Goal: Information Seeking & Learning: Find specific fact

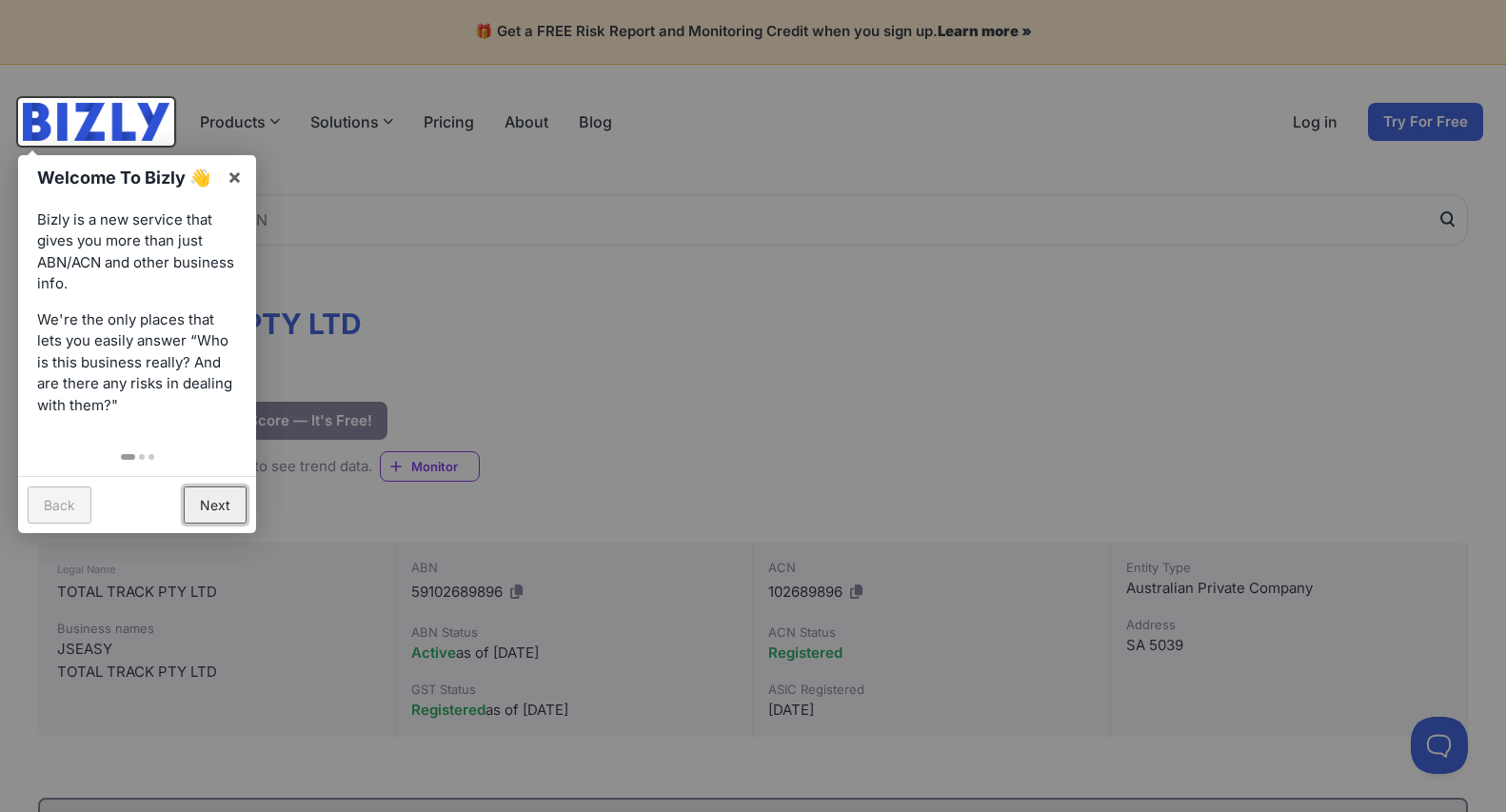
click at [195, 523] on link "Next" at bounding box center [214, 505] width 62 height 37
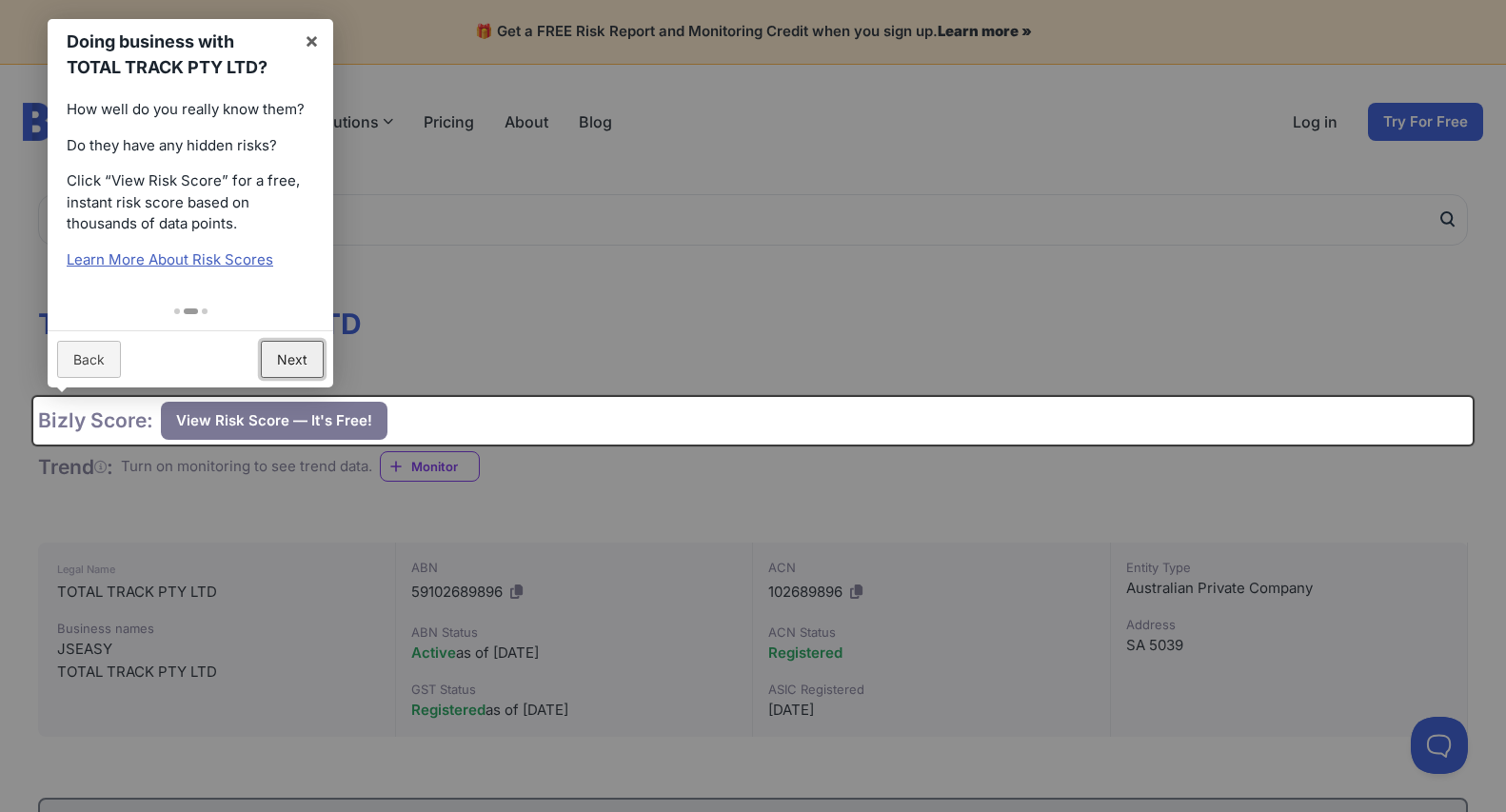
click at [292, 356] on link "Next" at bounding box center [292, 359] width 62 height 37
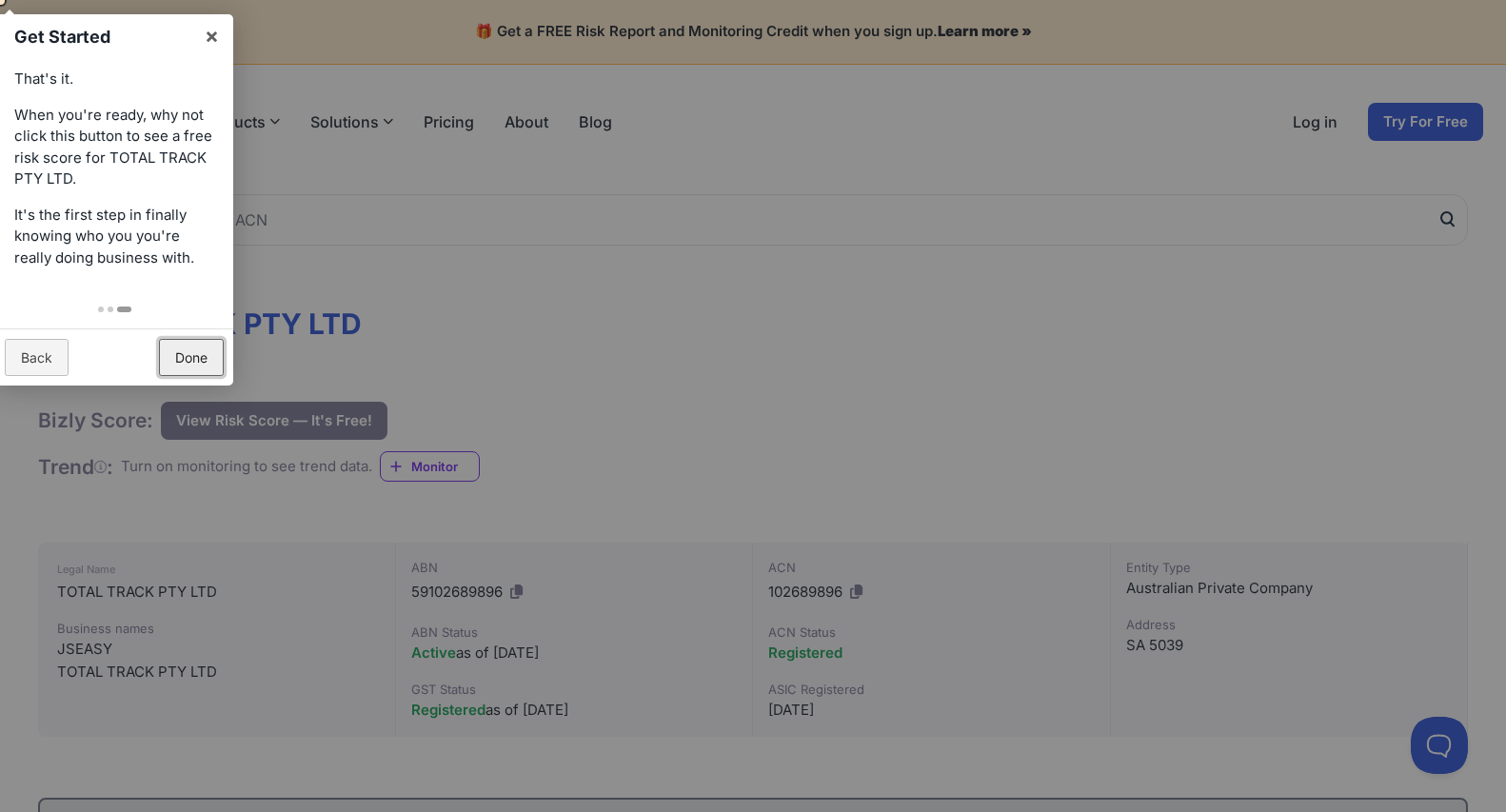
click at [177, 352] on link "Done" at bounding box center [191, 357] width 64 height 37
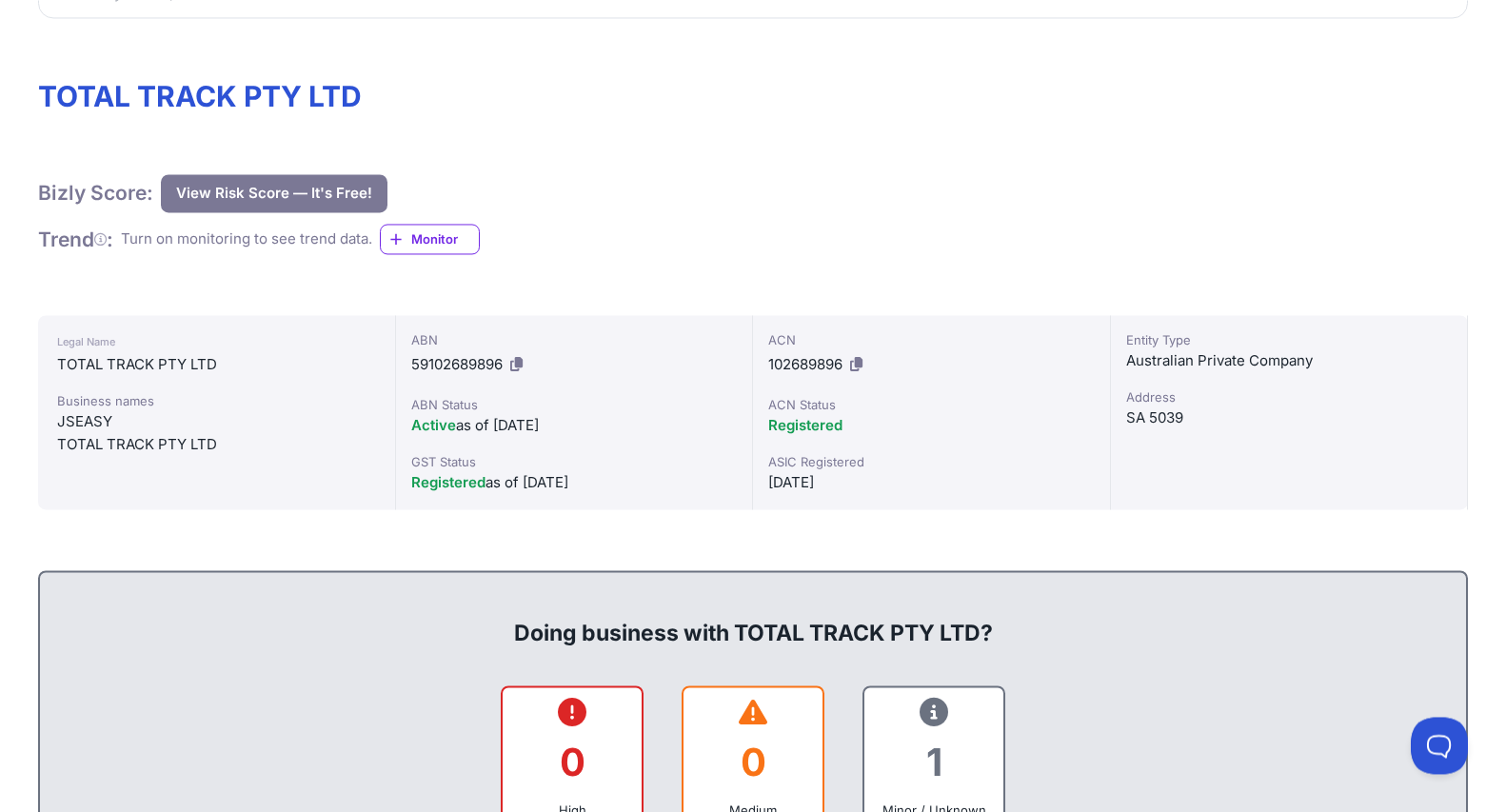
scroll to position [97, 0]
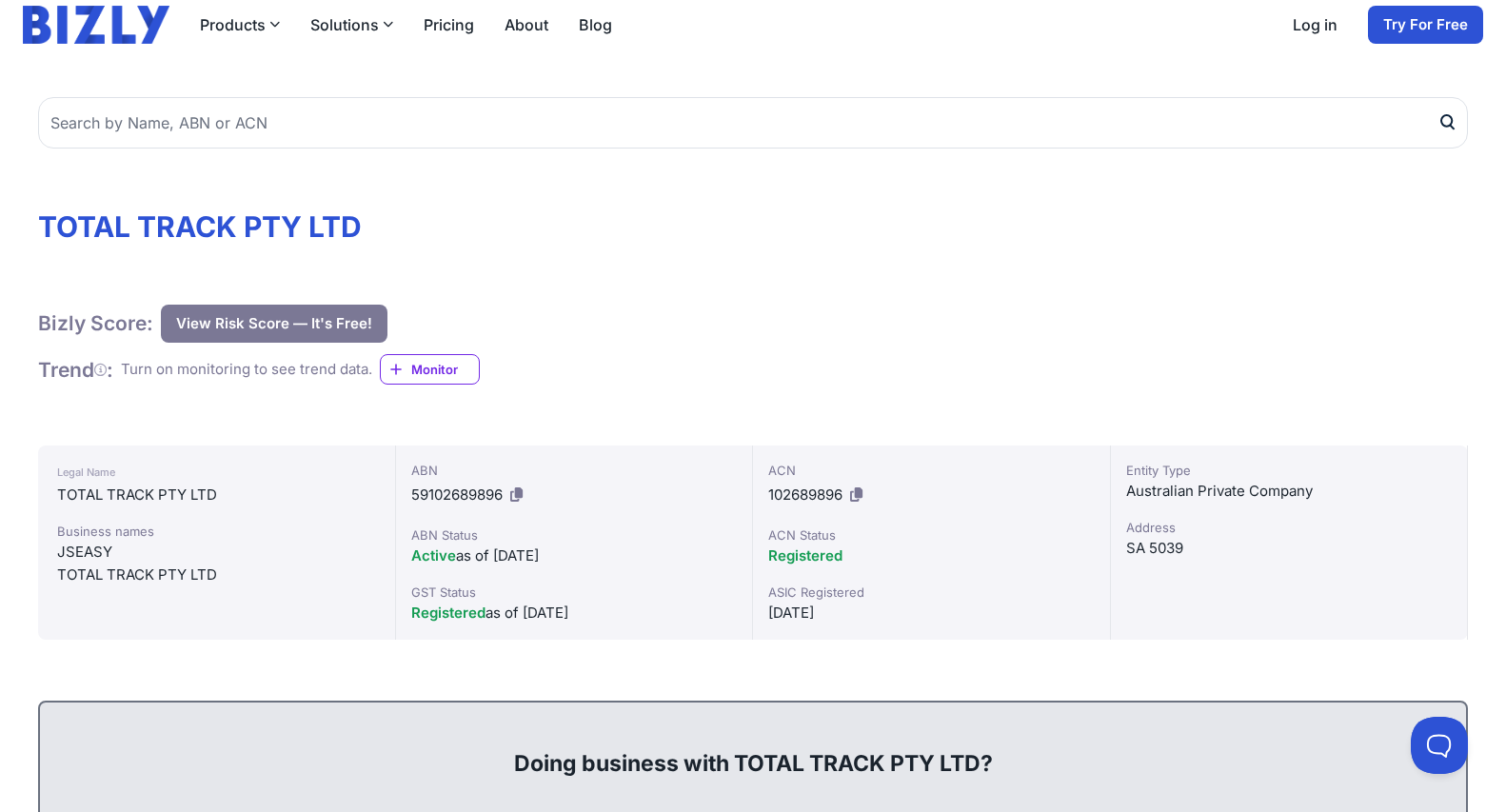
click at [283, 318] on button "View Risk Score — It's Free!" at bounding box center [275, 323] width 227 height 38
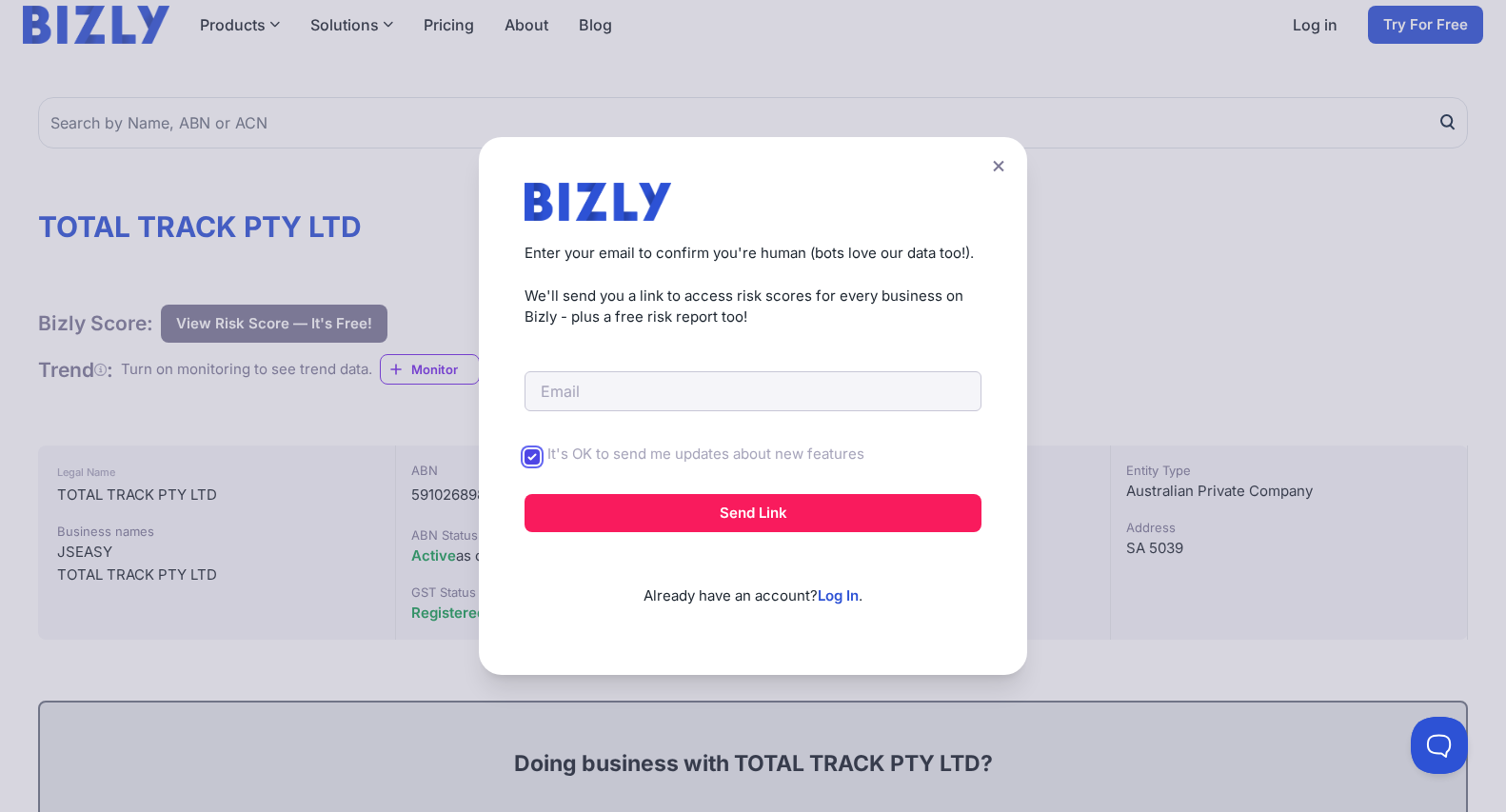
drag, startPoint x: 533, startPoint y: 457, endPoint x: 595, endPoint y: 442, distance: 63.8
click at [534, 457] on input "It's OK to send me updates about new features" at bounding box center [533, 457] width 15 height 15
checkbox input "false"
click at [593, 389] on input "email" at bounding box center [753, 392] width 457 height 40
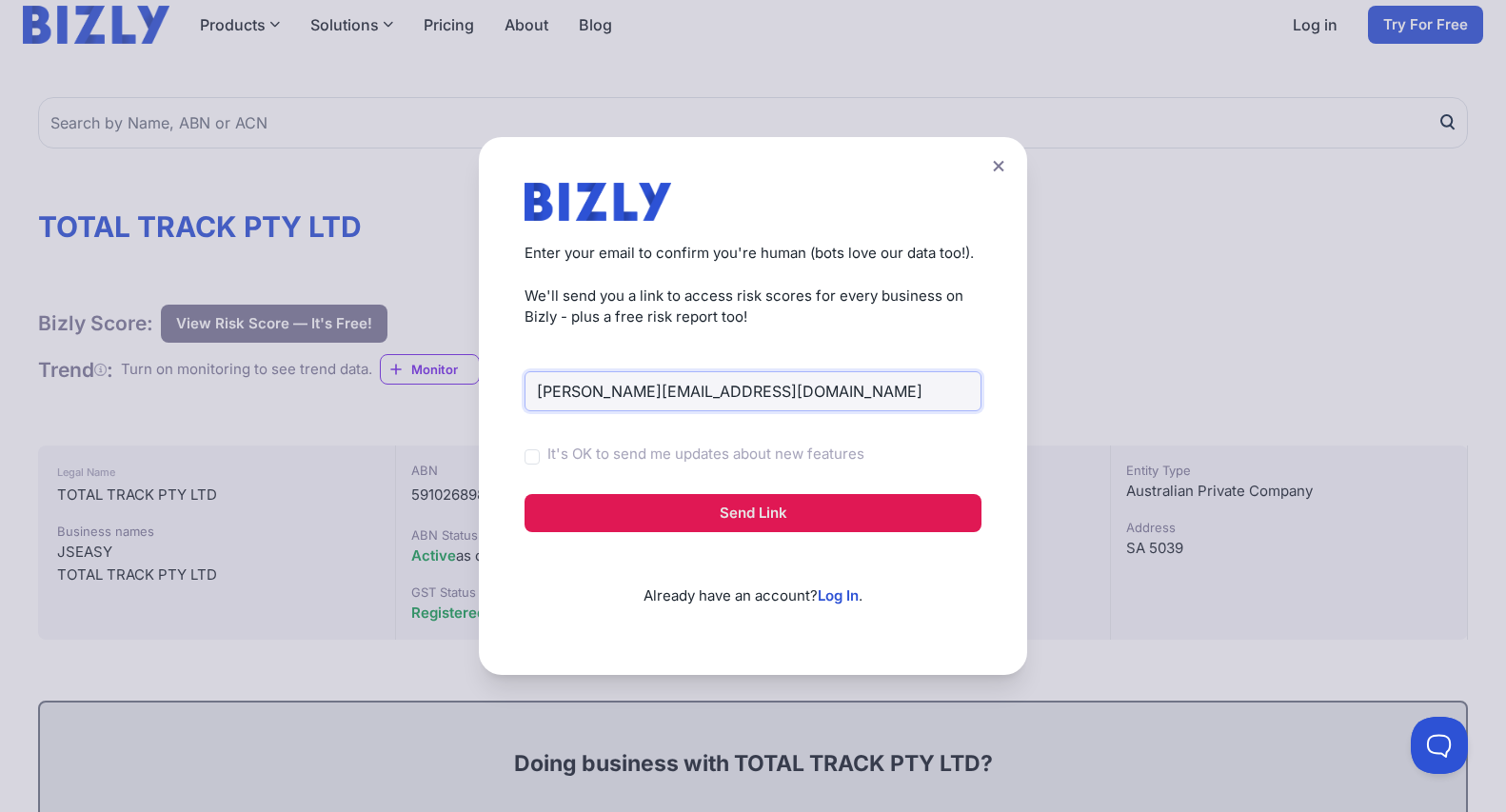
type input "SCOTT@TOTALTRACK.COM.AU"
click at [737, 506] on button "Send Link" at bounding box center [753, 513] width 457 height 38
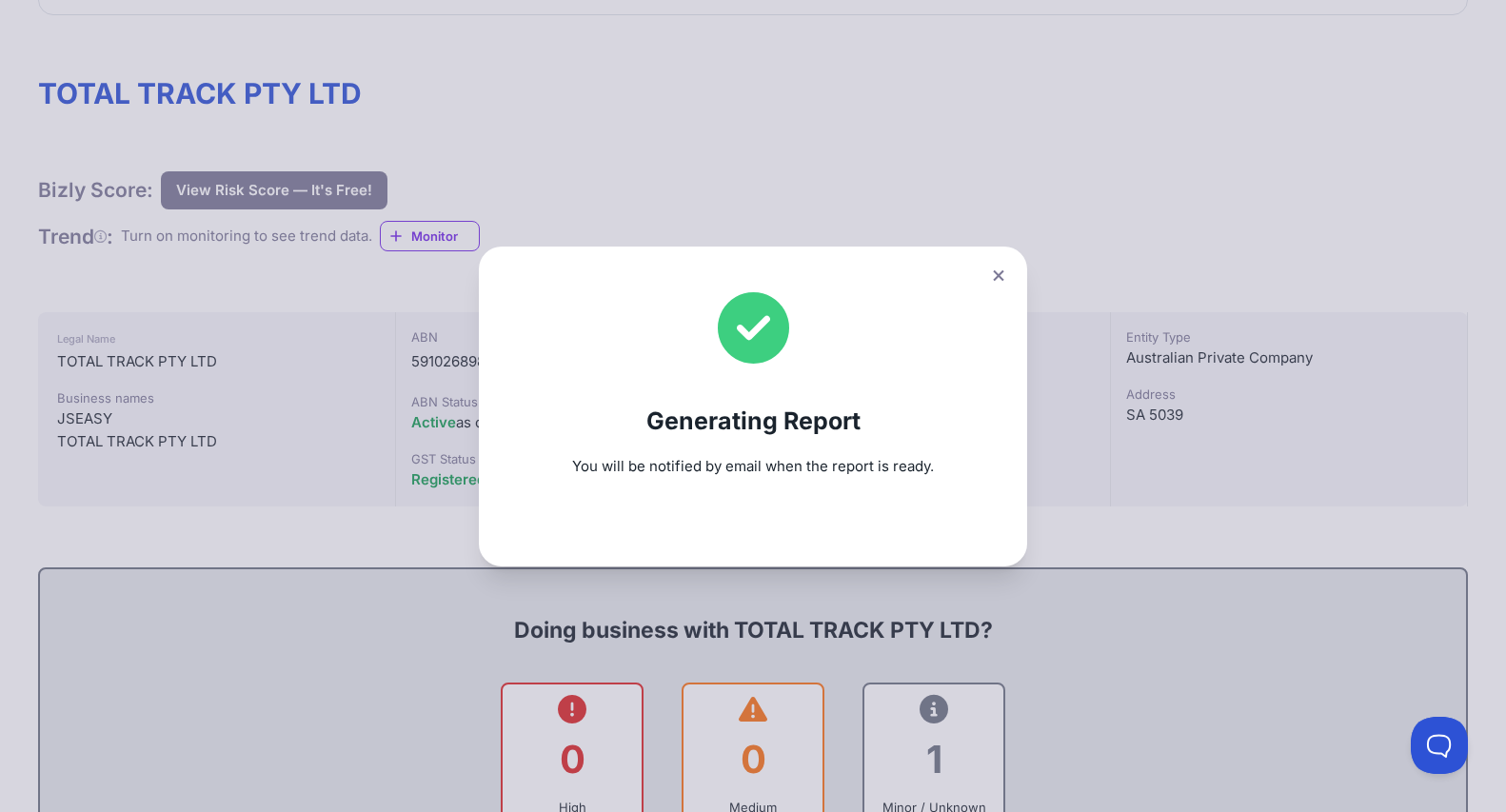
scroll to position [389, 0]
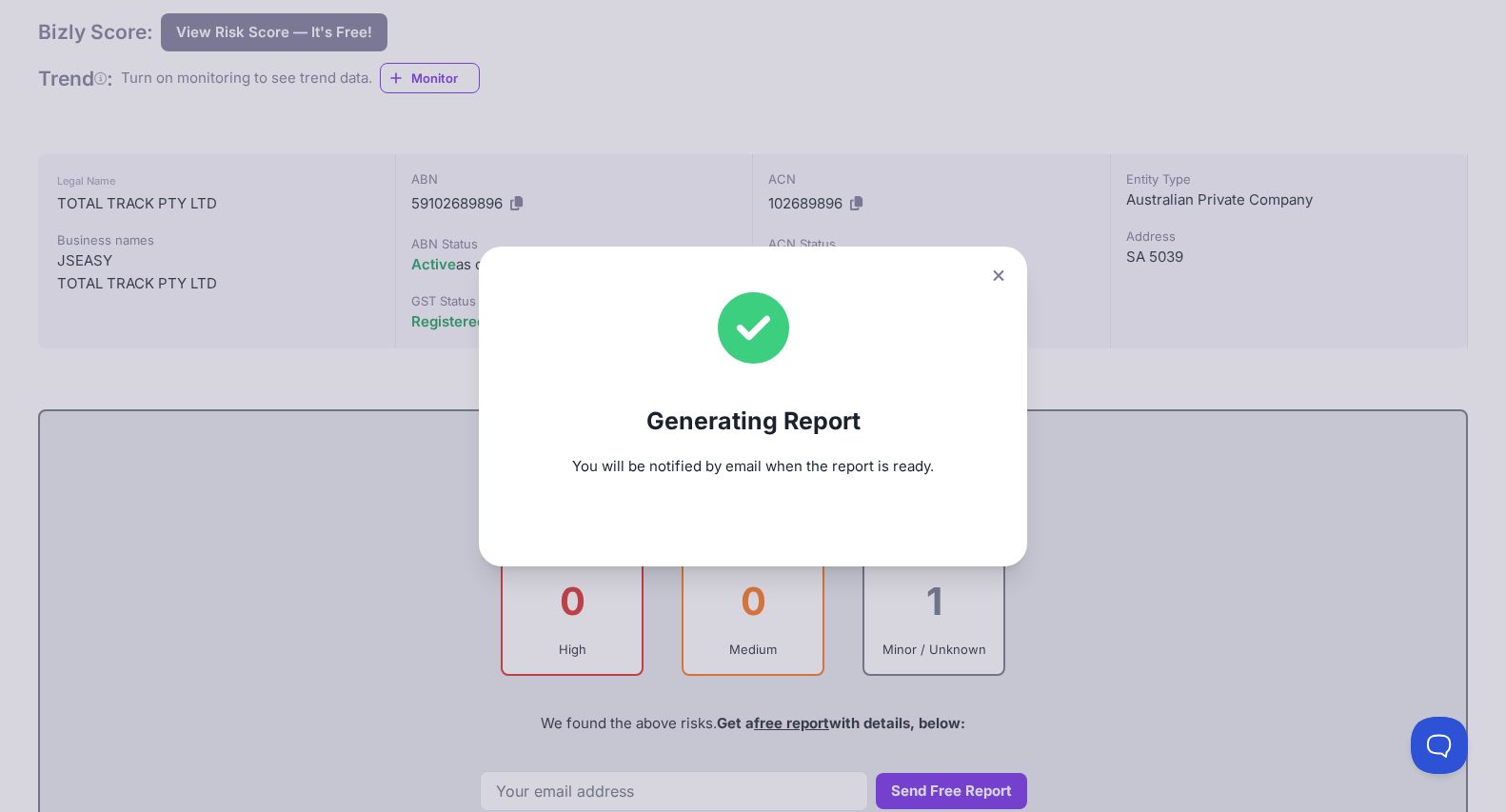
click at [1003, 274] on icon at bounding box center [999, 275] width 12 height 12
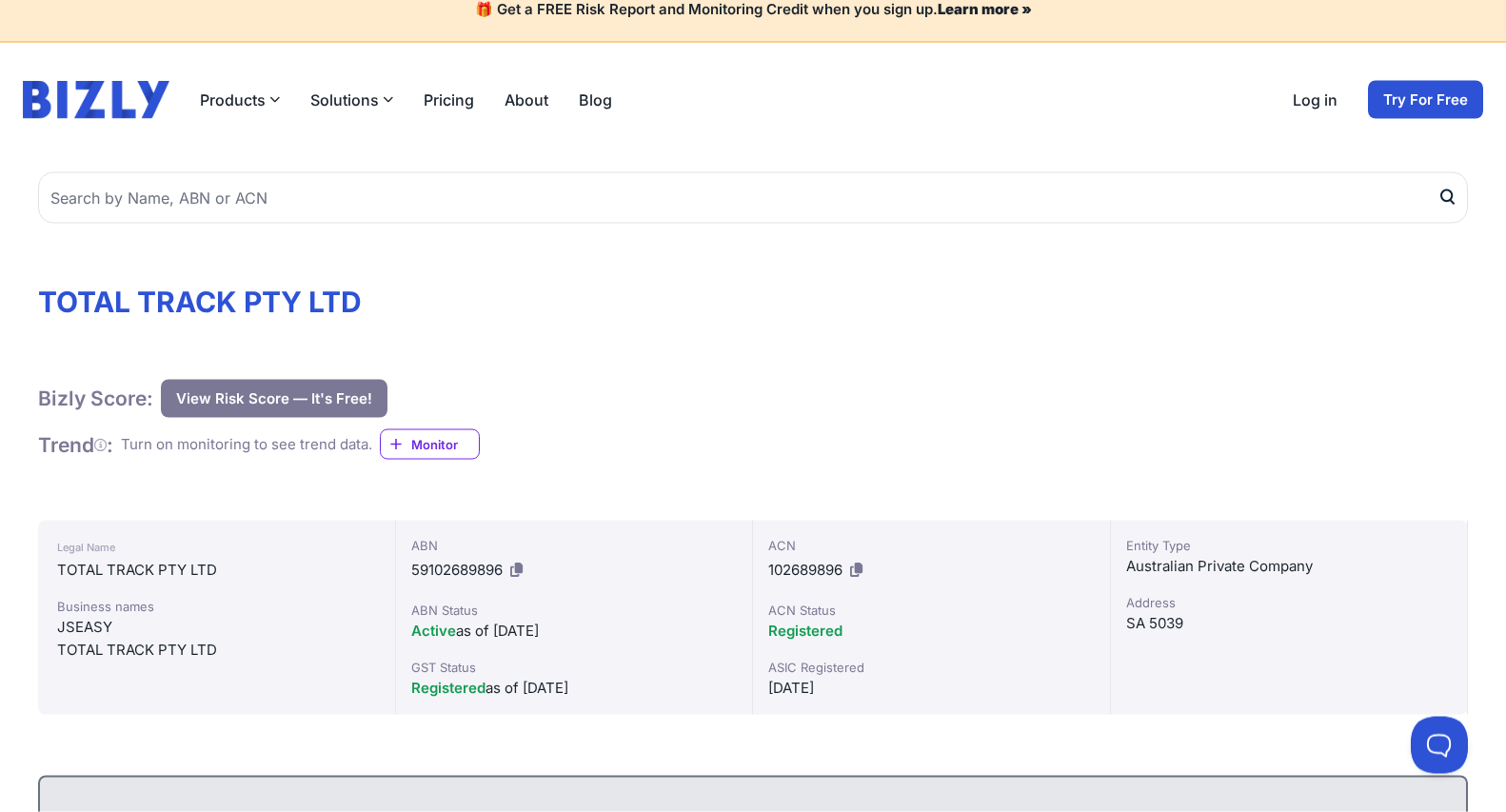
scroll to position [0, 0]
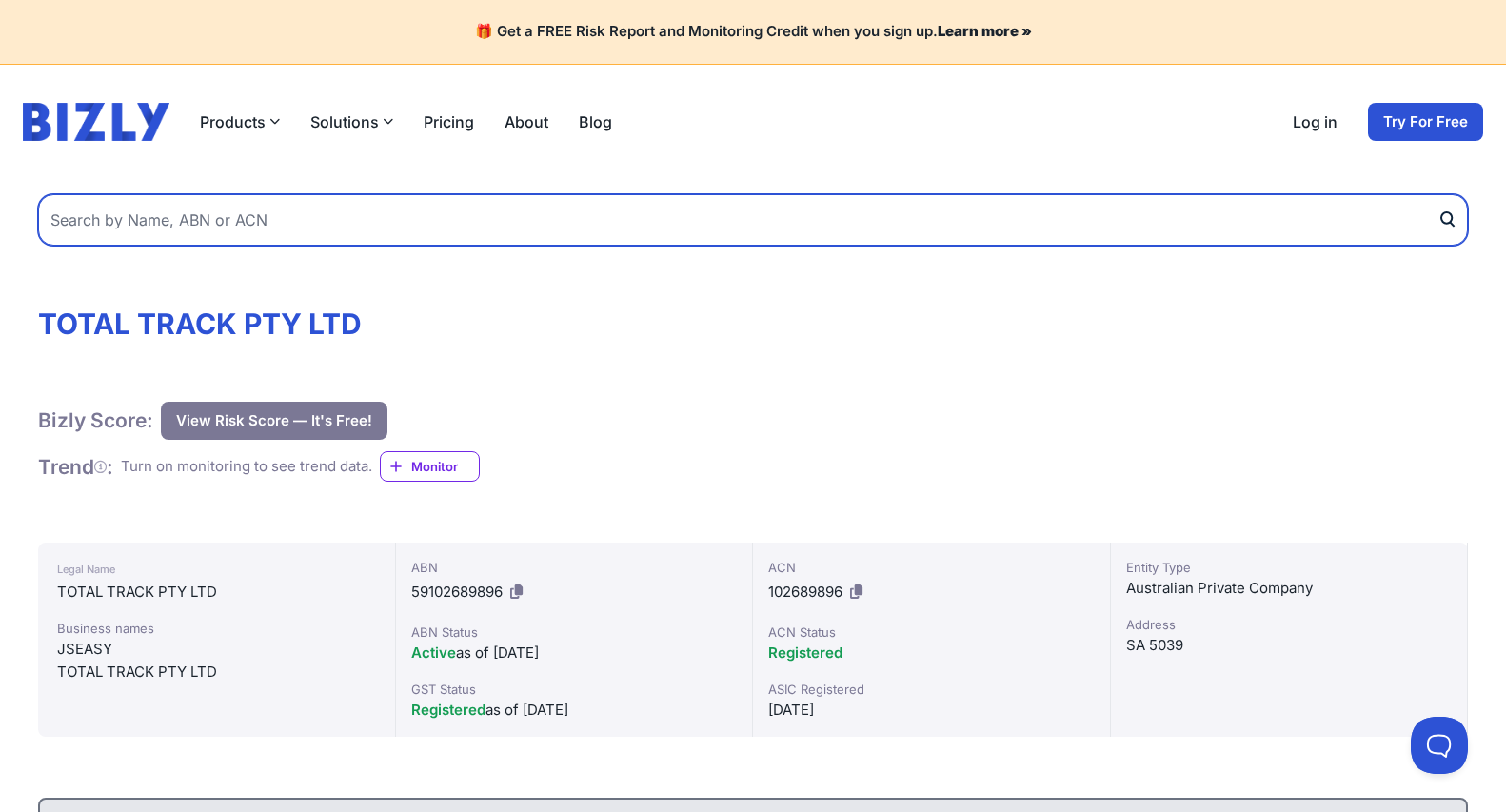
click at [150, 214] on input "text" at bounding box center [753, 220] width 1430 height 52
type input "JSEASY"
click at [1438, 194] on button "submit" at bounding box center [1453, 220] width 31 height 52
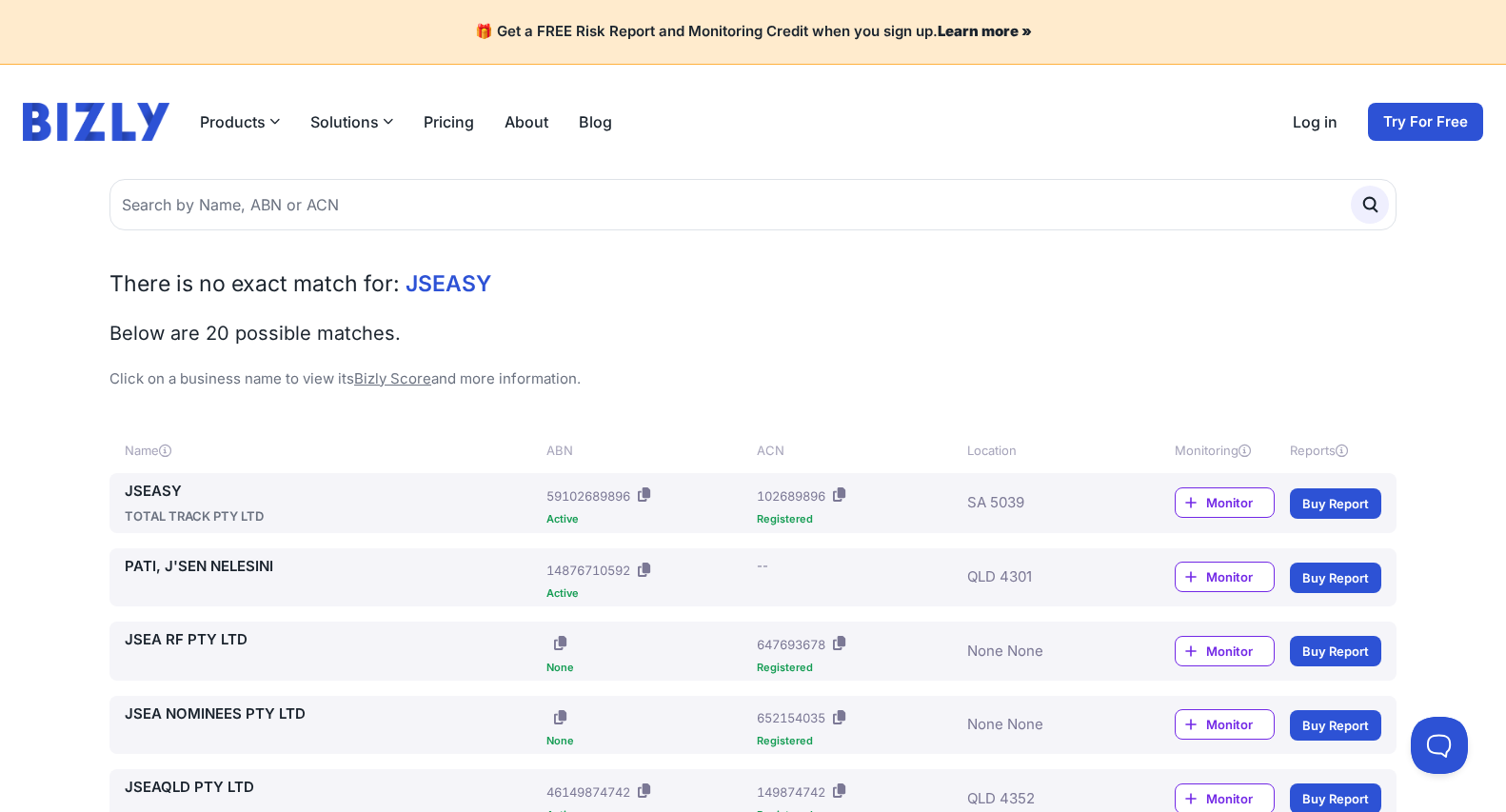
click at [147, 489] on link "JSEASY" at bounding box center [332, 491] width 415 height 22
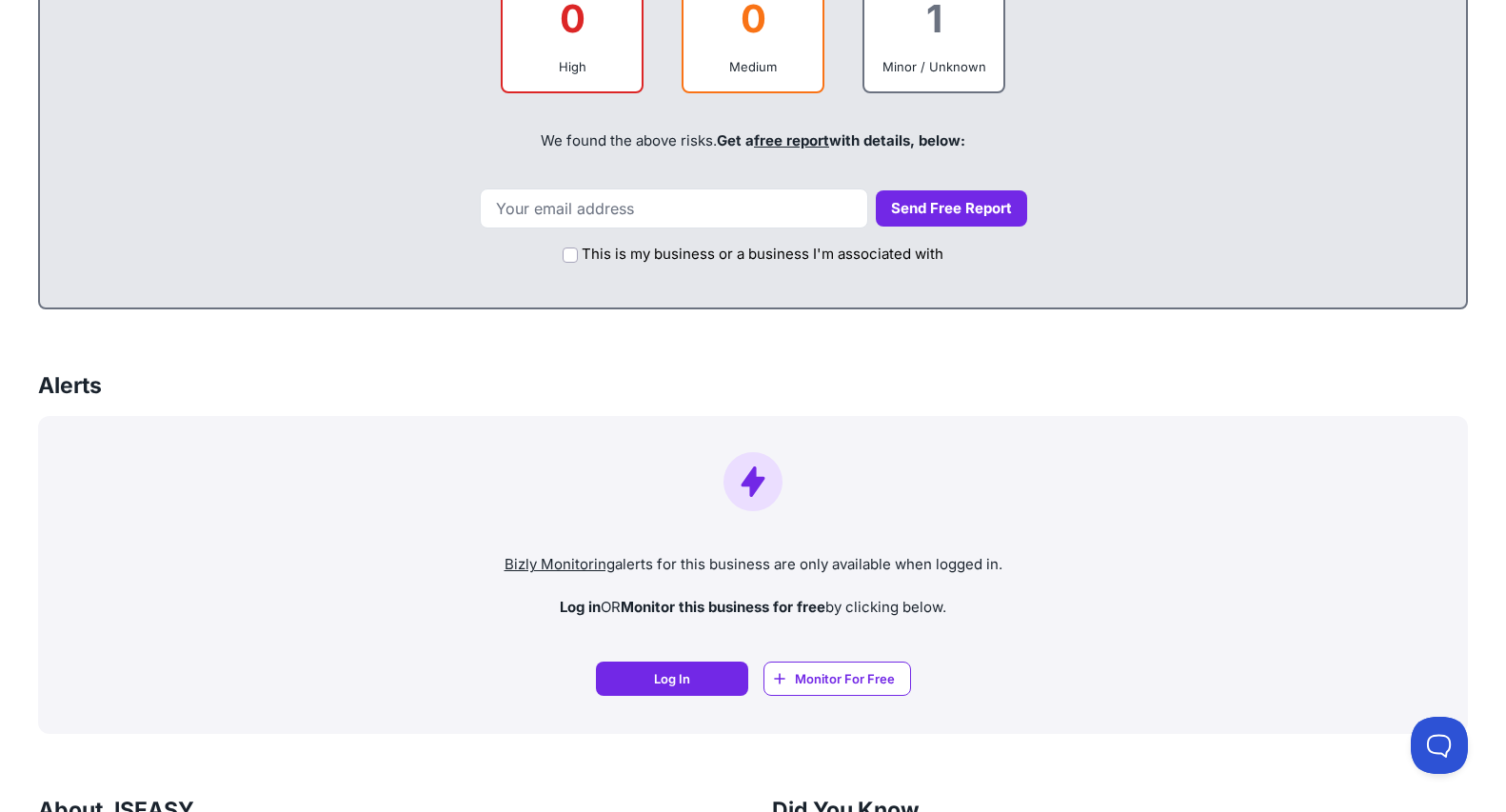
scroll to position [292, 0]
